Goal: Information Seeking & Learning: Learn about a topic

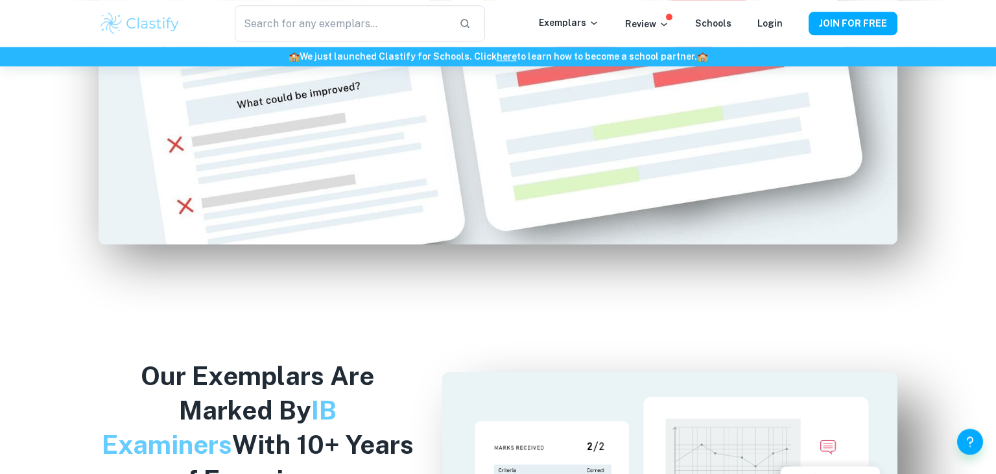
scroll to position [901, 0]
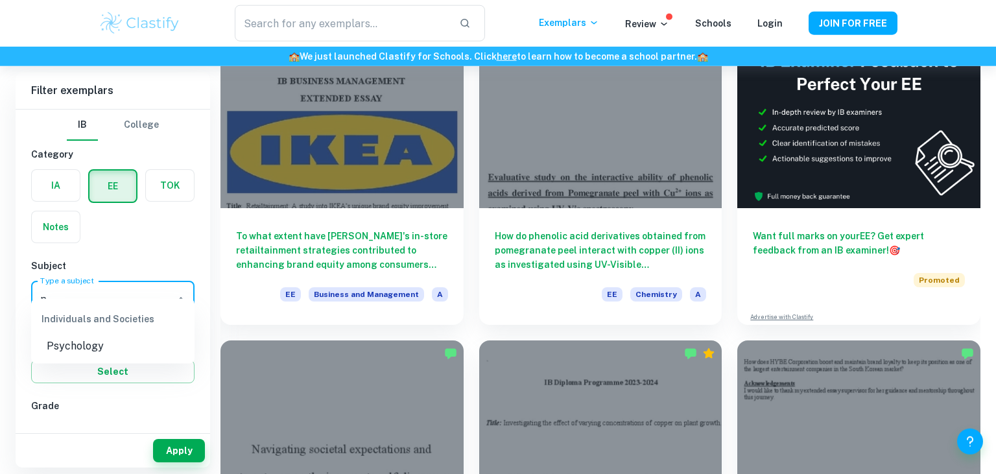
type input "ps"
checkbox input "true"
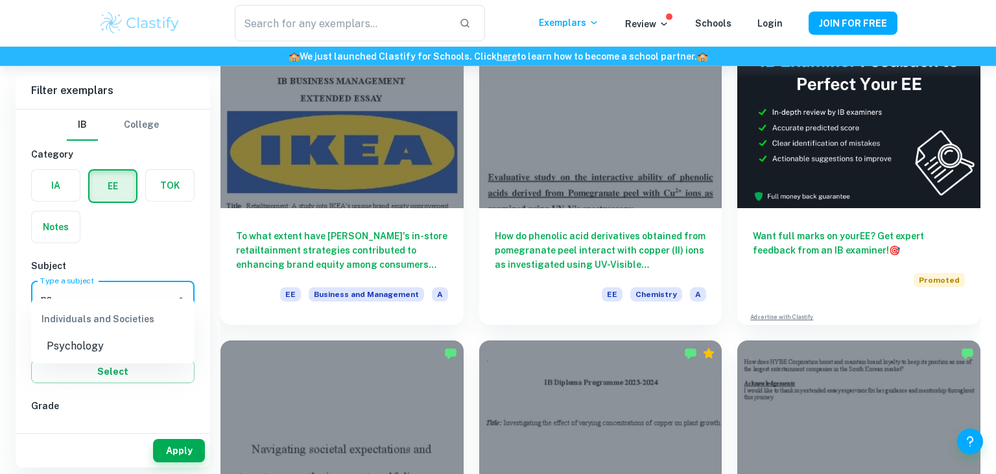
checkbox input "true"
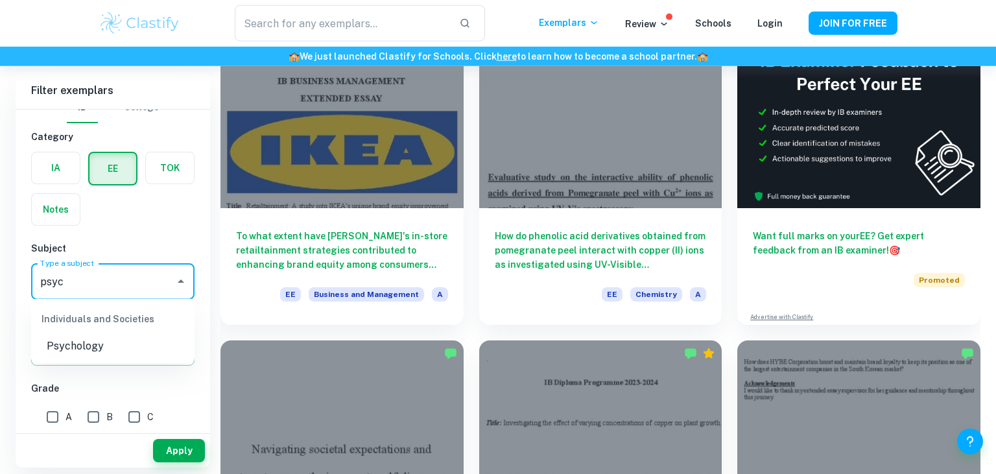
click at [65, 348] on li "Psychology" at bounding box center [112, 346] width 163 height 23
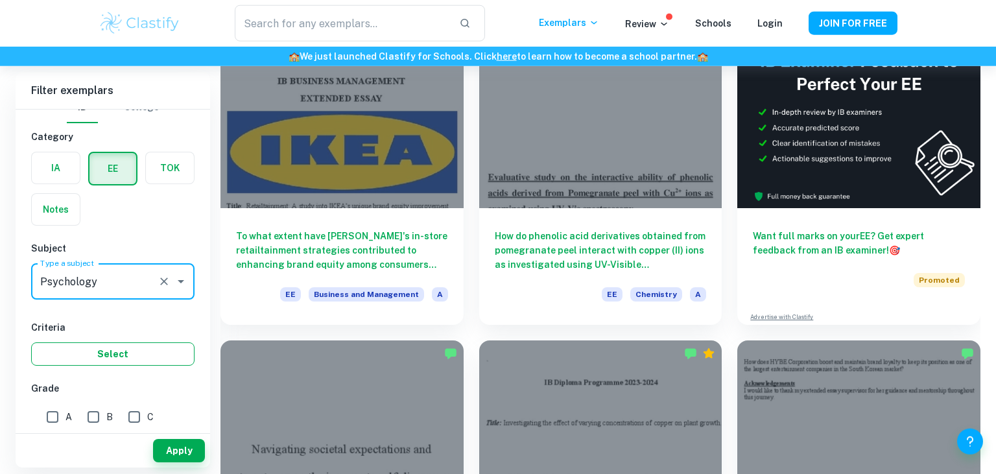
type input "Psychology"
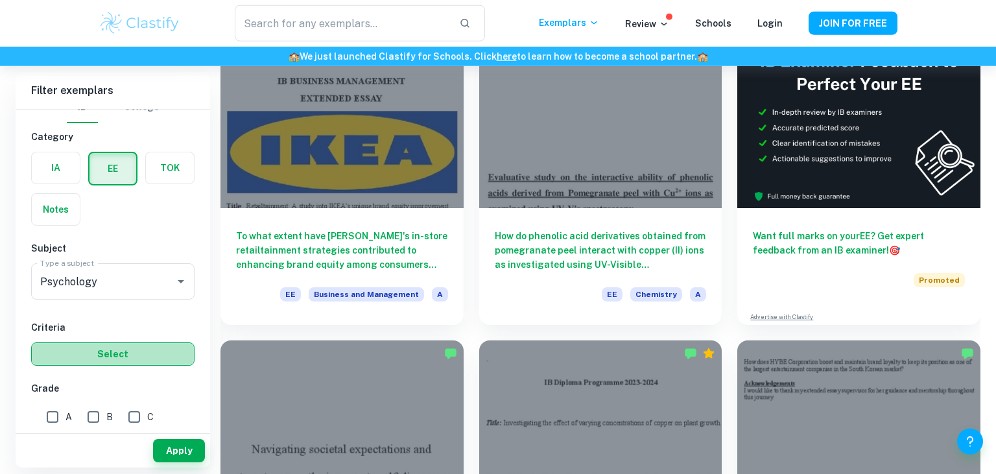
click at [126, 344] on button "Select" at bounding box center [112, 353] width 163 height 23
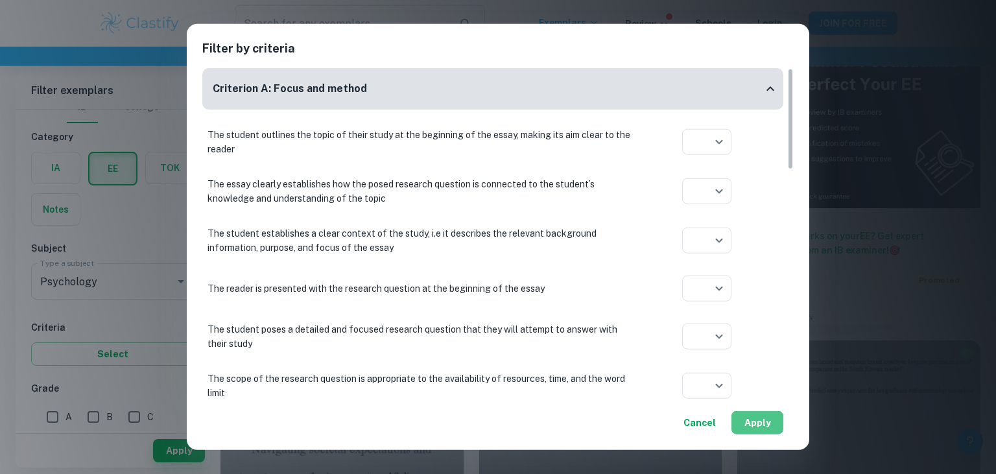
click at [752, 421] on button "Apply" at bounding box center [757, 422] width 52 height 23
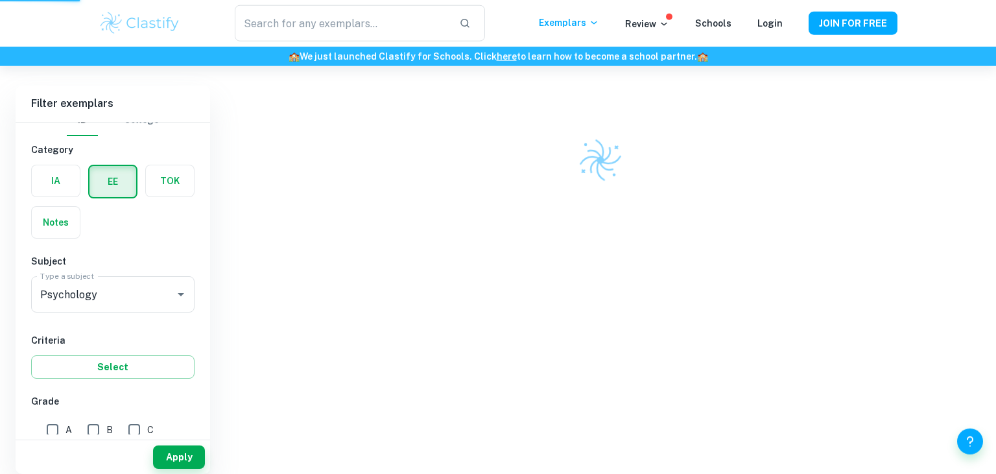
scroll to position [66, 0]
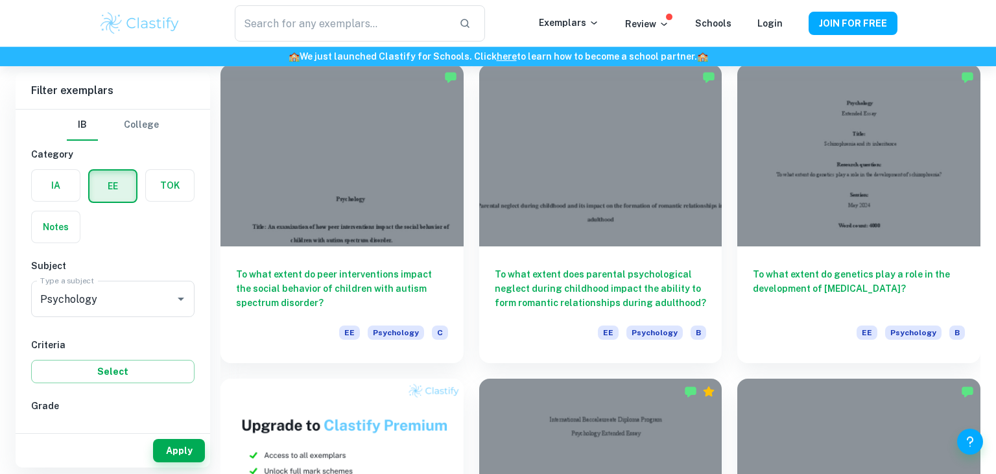
scroll to position [412, 0]
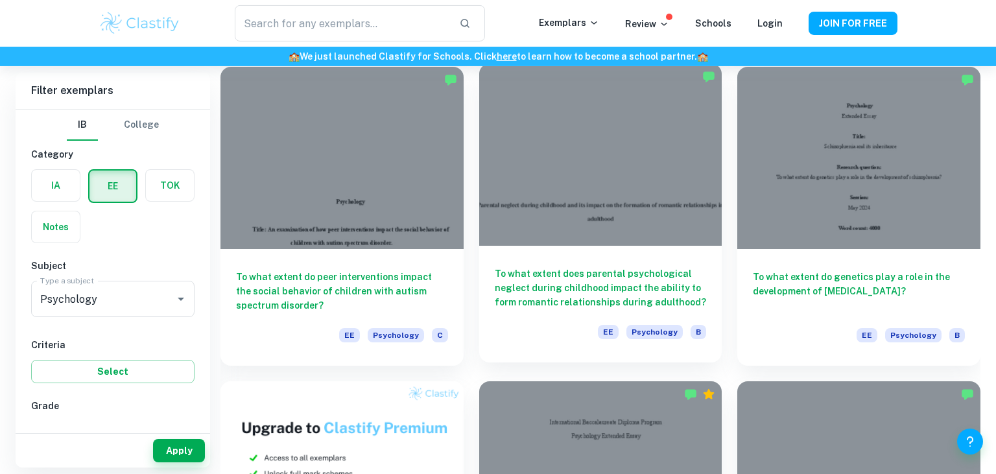
click at [628, 239] on div at bounding box center [600, 155] width 243 height 182
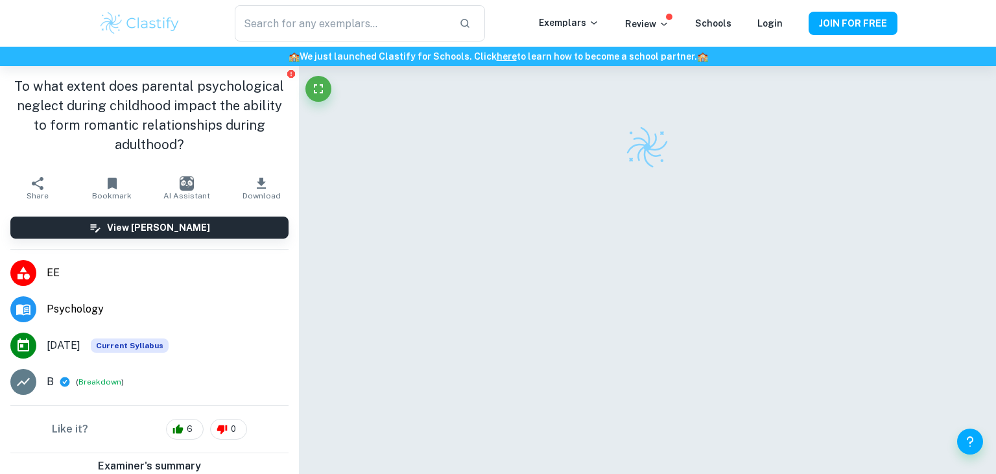
drag, startPoint x: 183, startPoint y: 147, endPoint x: 23, endPoint y: 82, distance: 171.9
click at [23, 82] on h1 "To what extent does parental psychological neglect during childhood impact the …" at bounding box center [149, 116] width 278 height 78
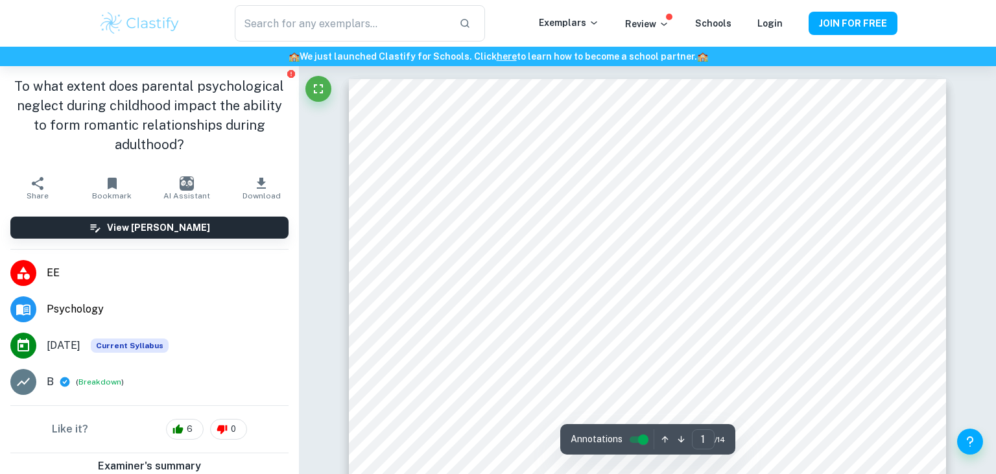
drag, startPoint x: 17, startPoint y: 82, endPoint x: 188, endPoint y: 150, distance: 184.2
click at [188, 150] on h1 "To what extent does parental psychological neglect during childhood impact the …" at bounding box center [149, 116] width 278 height 78
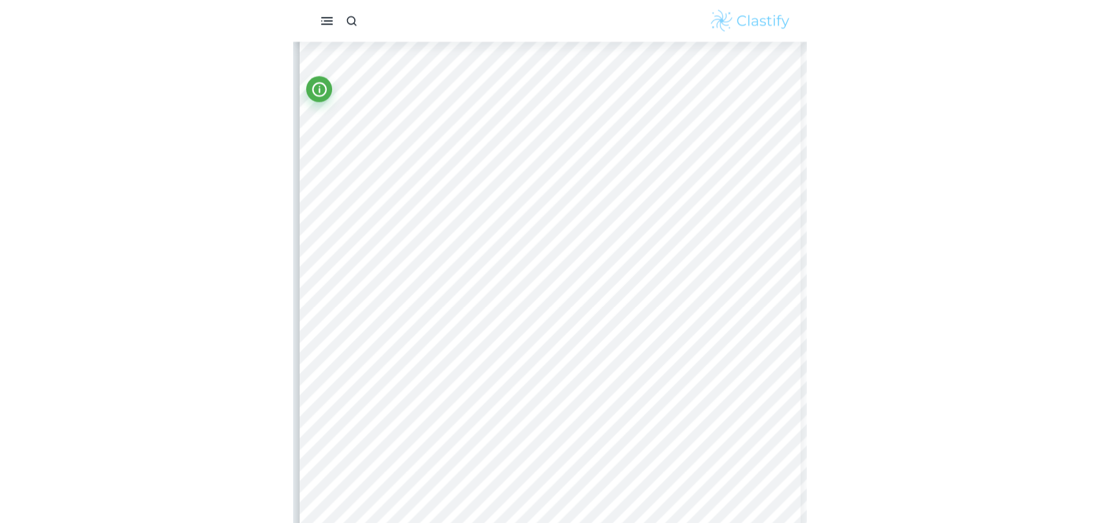
scroll to position [1652, 0]
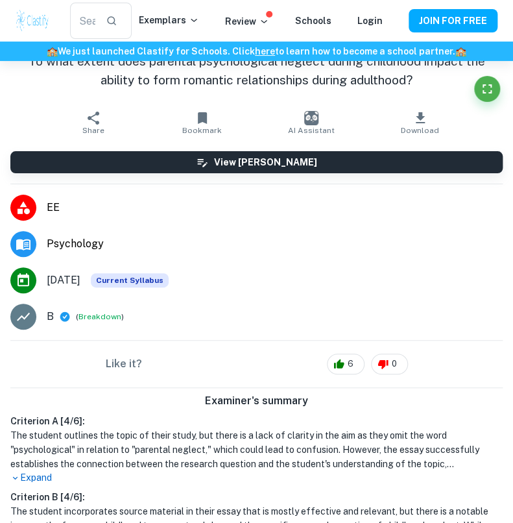
type input "2"
